Goal: Information Seeking & Learning: Learn about a topic

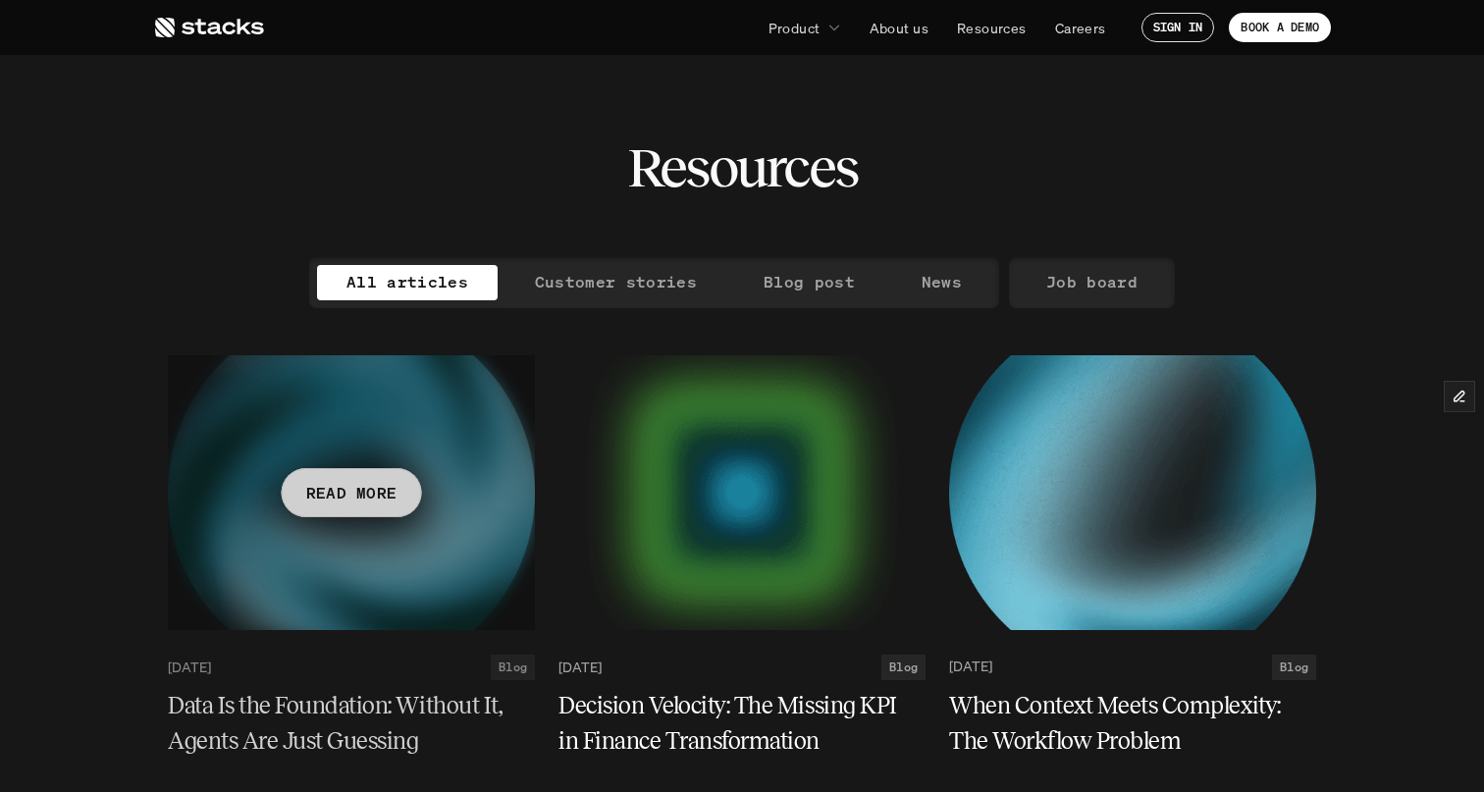
click at [349, 494] on p "READ MORE" at bounding box center [351, 492] width 91 height 28
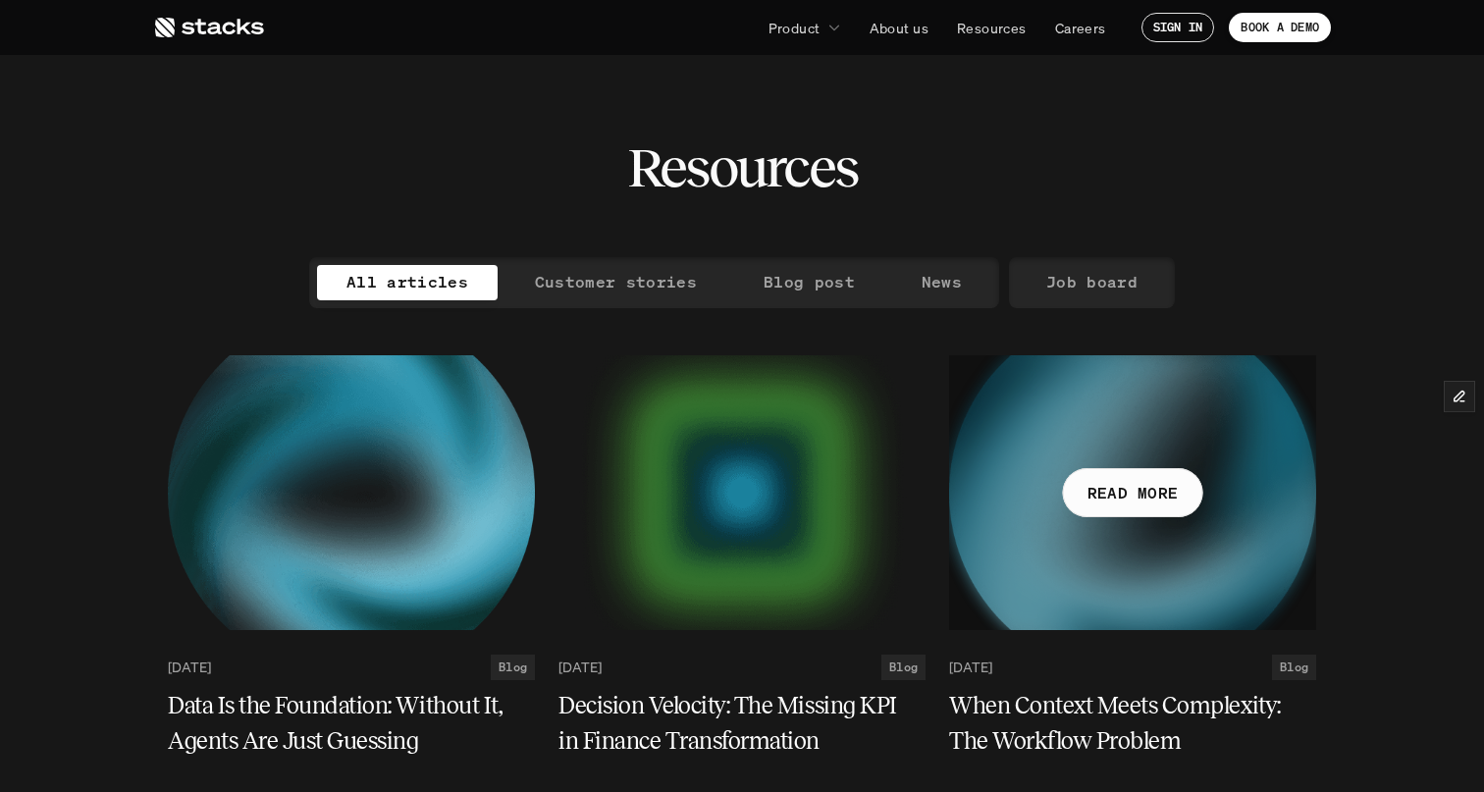
click at [1159, 497] on p "READ MORE" at bounding box center [1132, 492] width 91 height 28
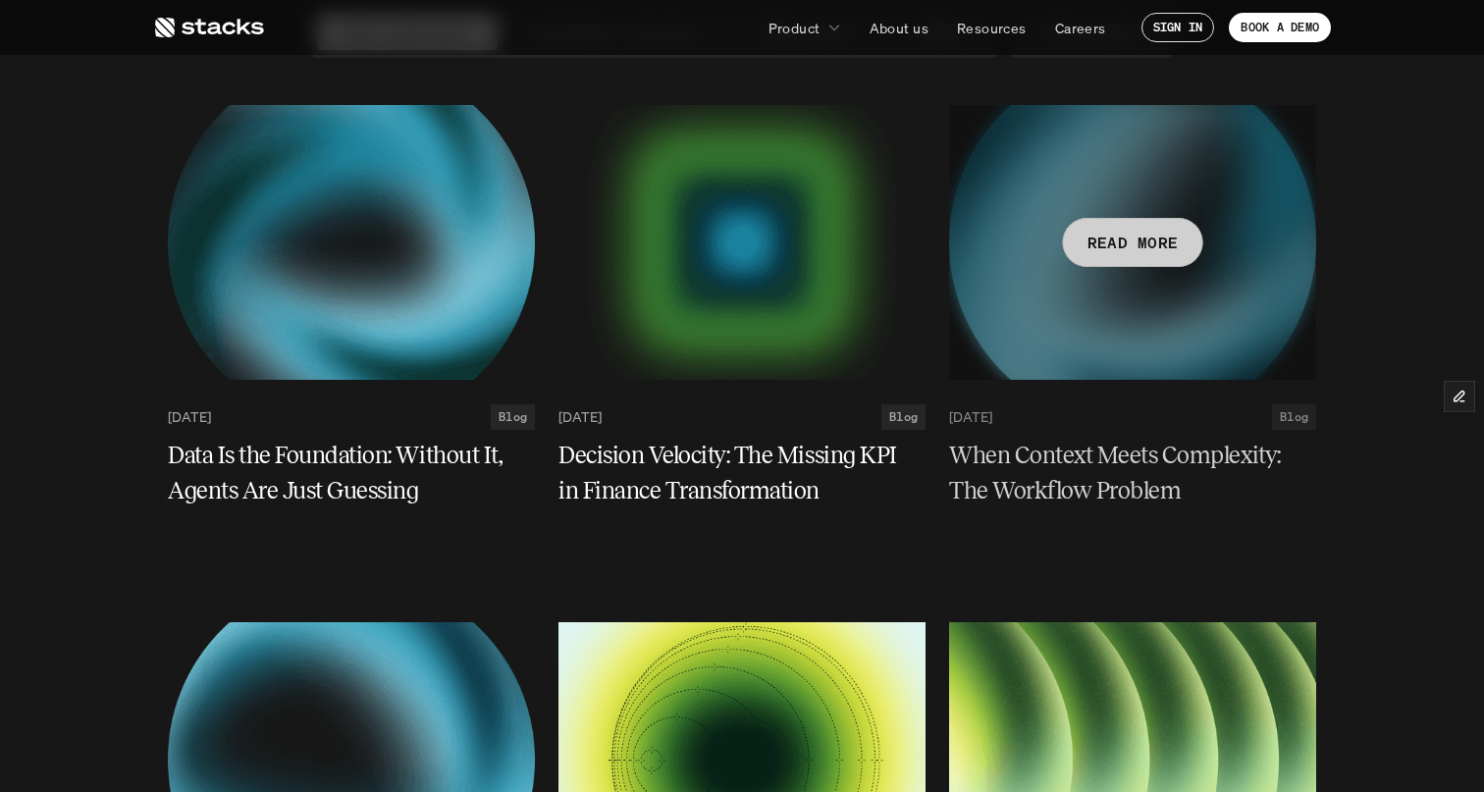
scroll to position [353, 0]
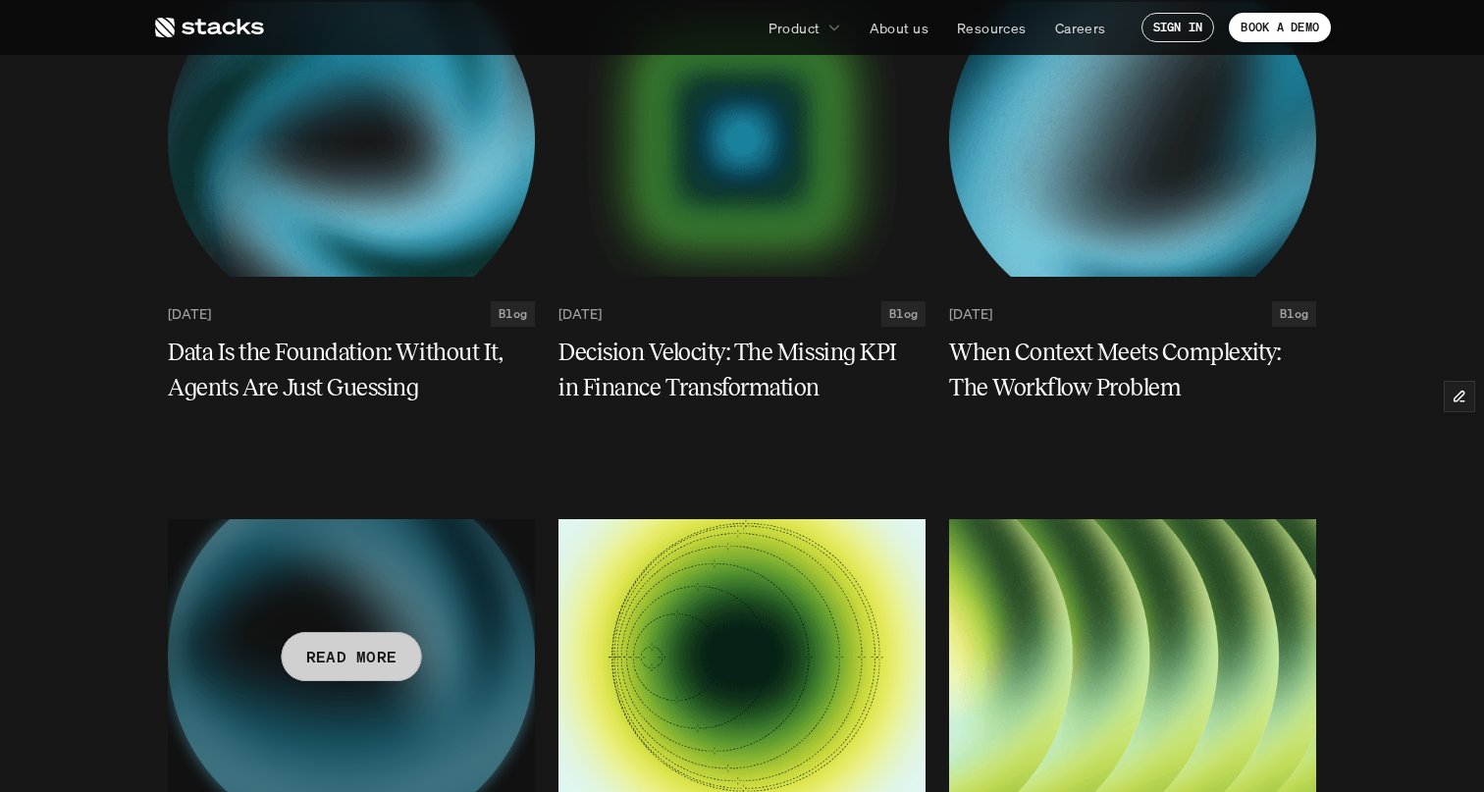
click at [340, 651] on p "READ MORE" at bounding box center [351, 657] width 91 height 28
